Goal: Navigation & Orientation: Find specific page/section

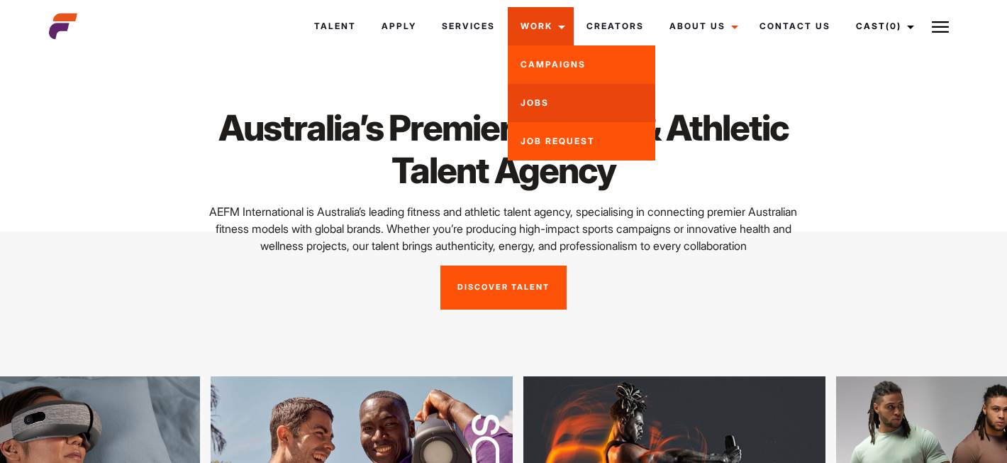
click at [542, 92] on link "Jobs" at bounding box center [582, 103] width 148 height 38
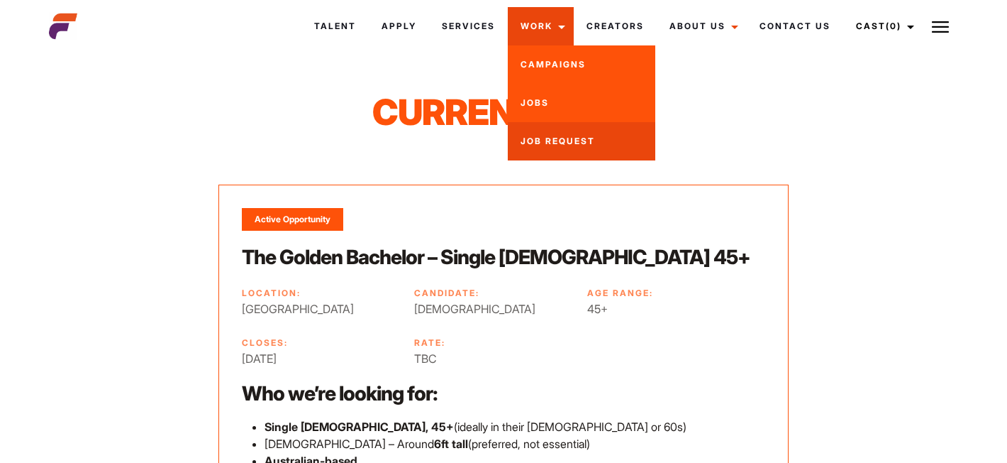
click at [565, 139] on link "Job Request" at bounding box center [582, 141] width 148 height 38
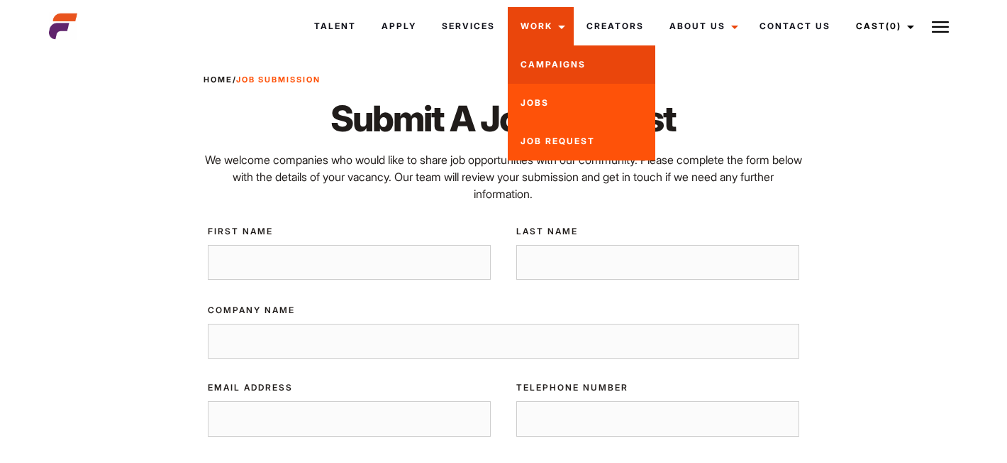
click at [553, 53] on link "Campaigns" at bounding box center [582, 64] width 148 height 38
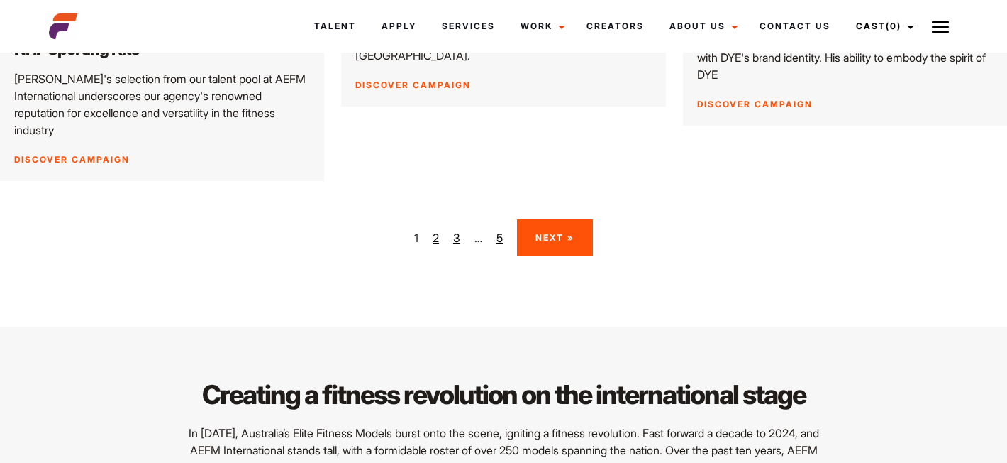
scroll to position [2281, 0]
